Goal: Register for event/course

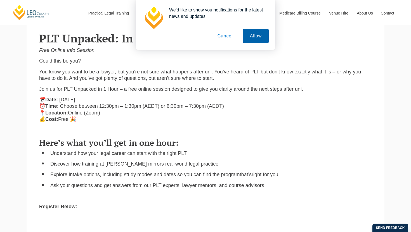
click at [254, 39] on button "Allow" at bounding box center [256, 36] width 26 height 14
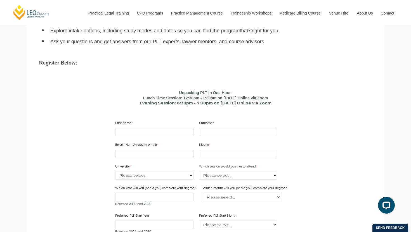
scroll to position [292, 0]
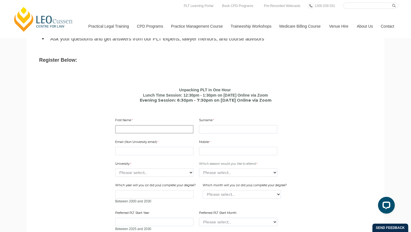
click at [177, 126] on input "First Name" at bounding box center [154, 129] width 78 height 8
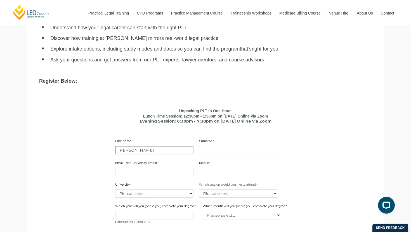
scroll to position [271, 0]
type input "Abigail"
click at [208, 149] on input "Surname" at bounding box center [238, 150] width 78 height 8
type input "Krishnan"
click at [165, 174] on input "Email (Non-University email)" at bounding box center [154, 172] width 78 height 8
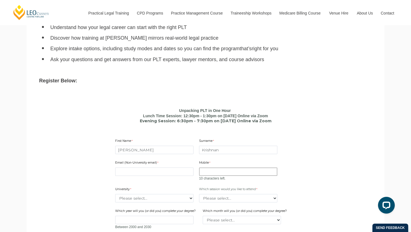
click at [207, 172] on input "Mobile" at bounding box center [238, 172] width 78 height 8
paste input "7368138161"
click at [202, 172] on input "7368138161" at bounding box center [238, 172] width 78 height 8
type input "7368138161"
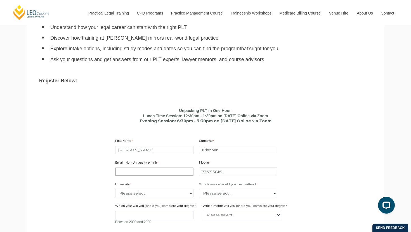
click at [178, 170] on input "Email (Non-University email)" at bounding box center [154, 172] width 78 height 8
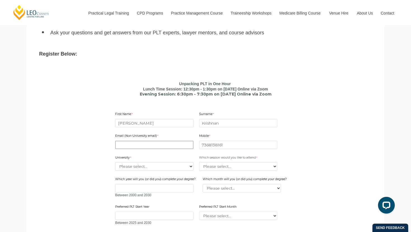
scroll to position [300, 0]
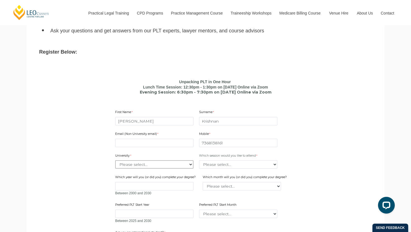
click at [176, 166] on select "Please select... Australian Catholic University Australian National University …" at bounding box center [154, 164] width 78 height 8
click at [238, 166] on select "Please select... Lunch time session – 12:30pm – 1:30pm AEST Evening session – 6…" at bounding box center [238, 164] width 78 height 8
click at [161, 184] on input "Which year will you (or did you) complete your degree?" at bounding box center [154, 186] width 78 height 8
